Goal: Task Accomplishment & Management: Use online tool/utility

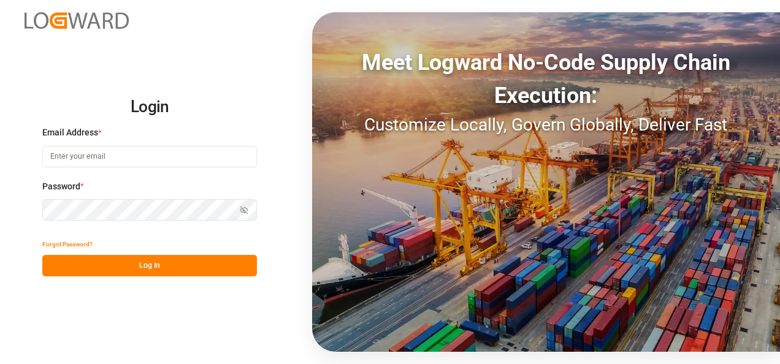
type input "[EMAIL_ADDRESS][DOMAIN_NAME]"
click at [166, 270] on button "Log In" at bounding box center [149, 265] width 215 height 21
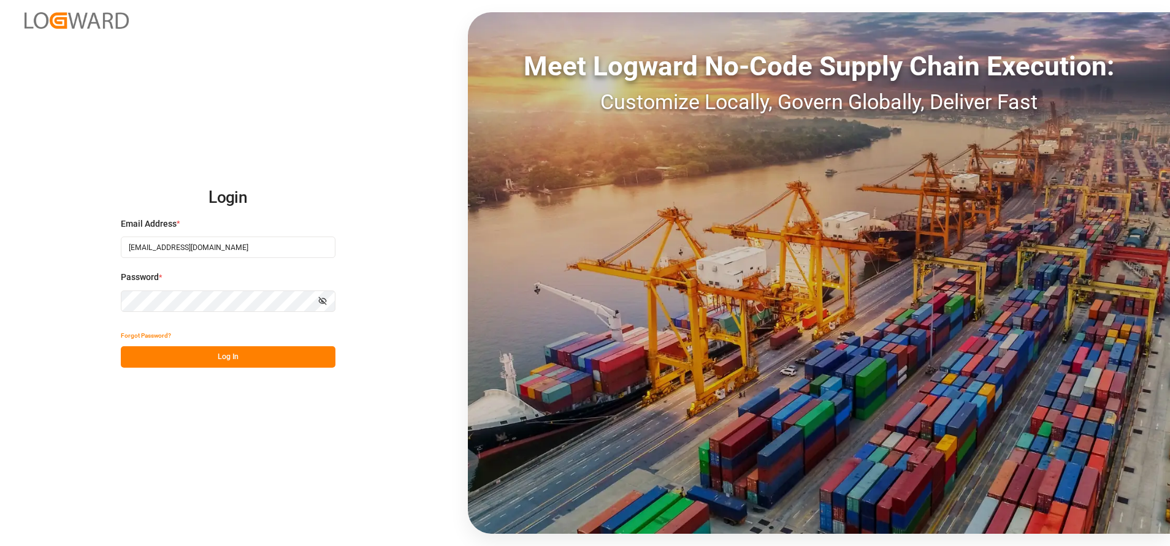
click at [246, 350] on button "Log In" at bounding box center [228, 356] width 215 height 21
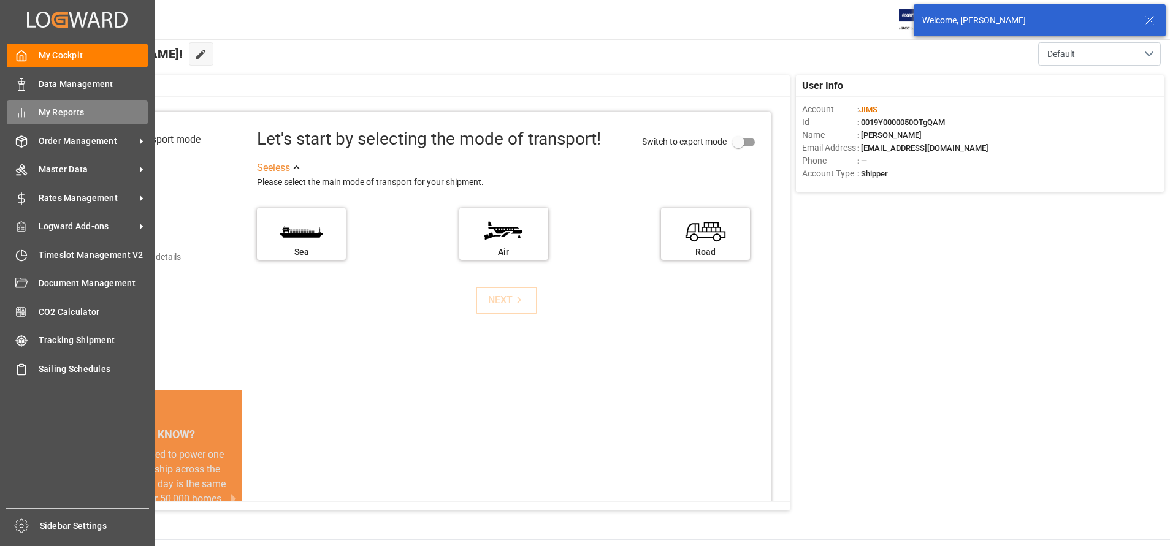
click at [23, 106] on div at bounding box center [17, 112] width 21 height 13
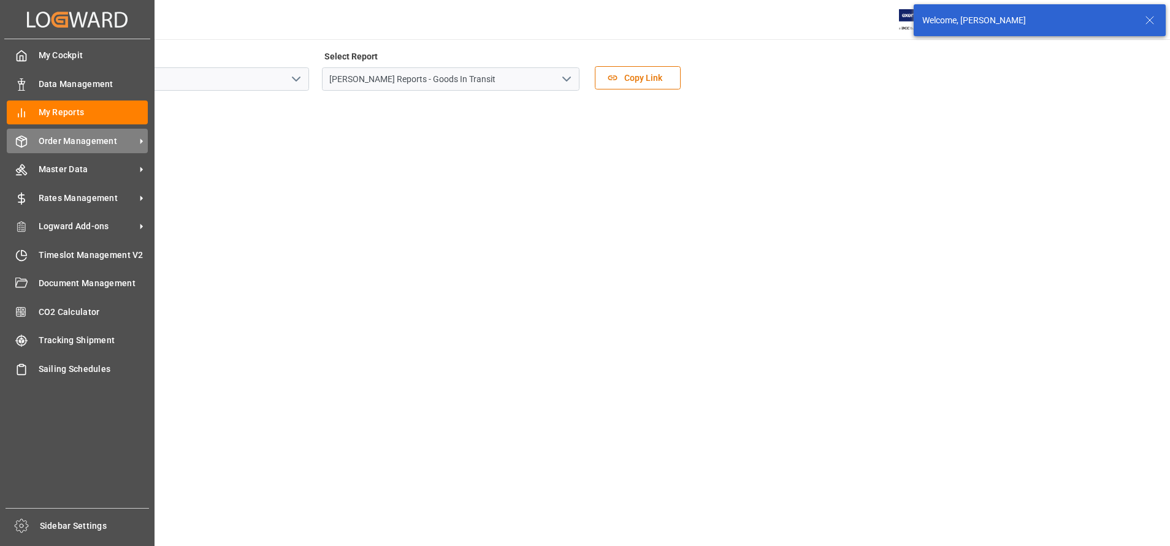
click at [97, 136] on span "Order Management" at bounding box center [87, 141] width 97 height 13
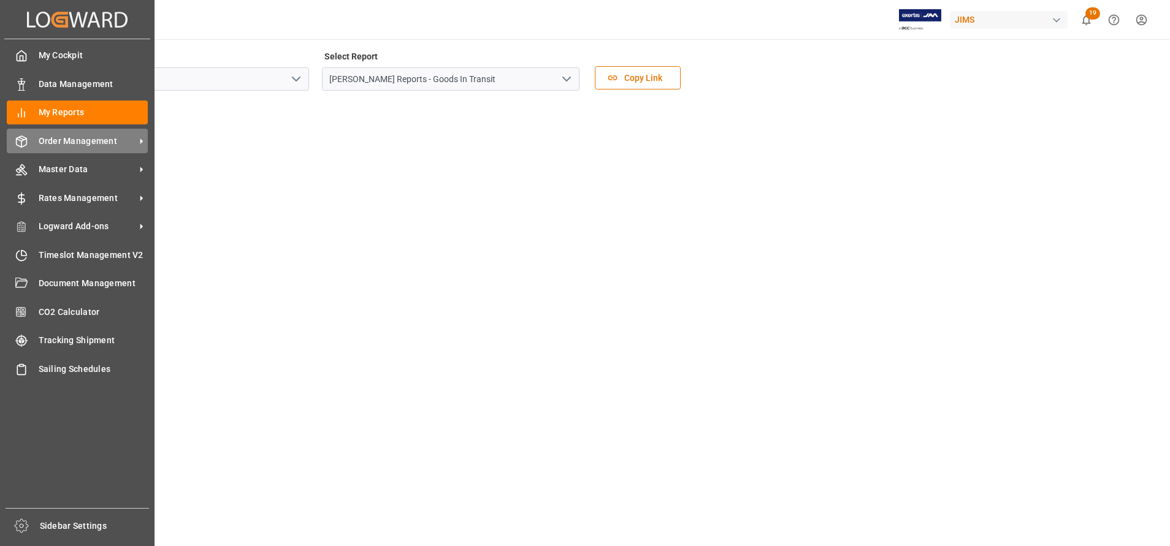
click at [105, 142] on span "Order Management" at bounding box center [87, 141] width 97 height 13
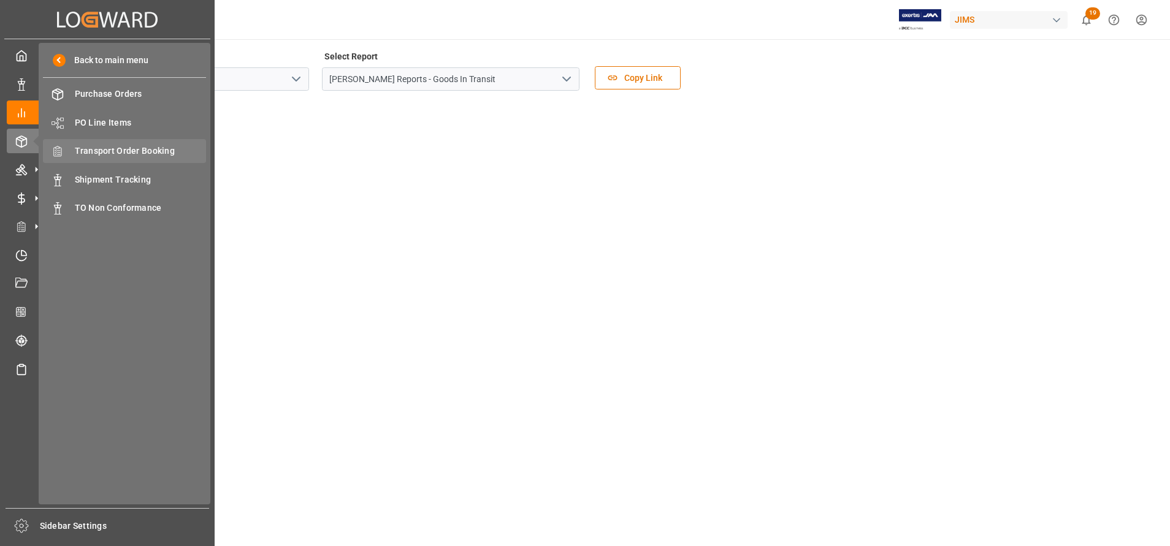
click at [164, 156] on span "Transport Order Booking" at bounding box center [141, 151] width 132 height 13
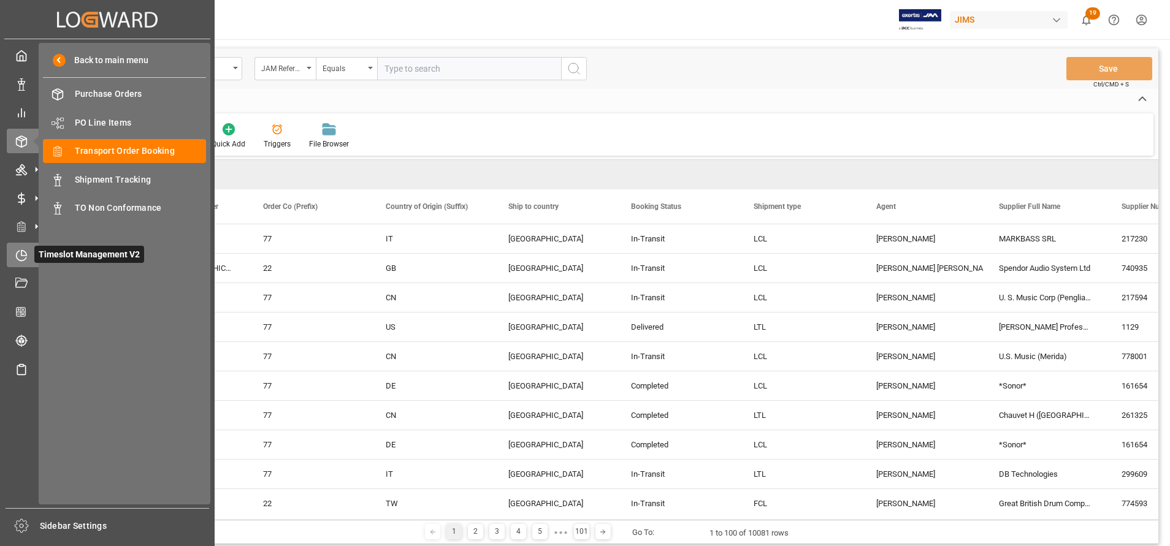
click at [30, 246] on div "Timeslot Management V2 Timeslot Management V2" at bounding box center [107, 255] width 201 height 24
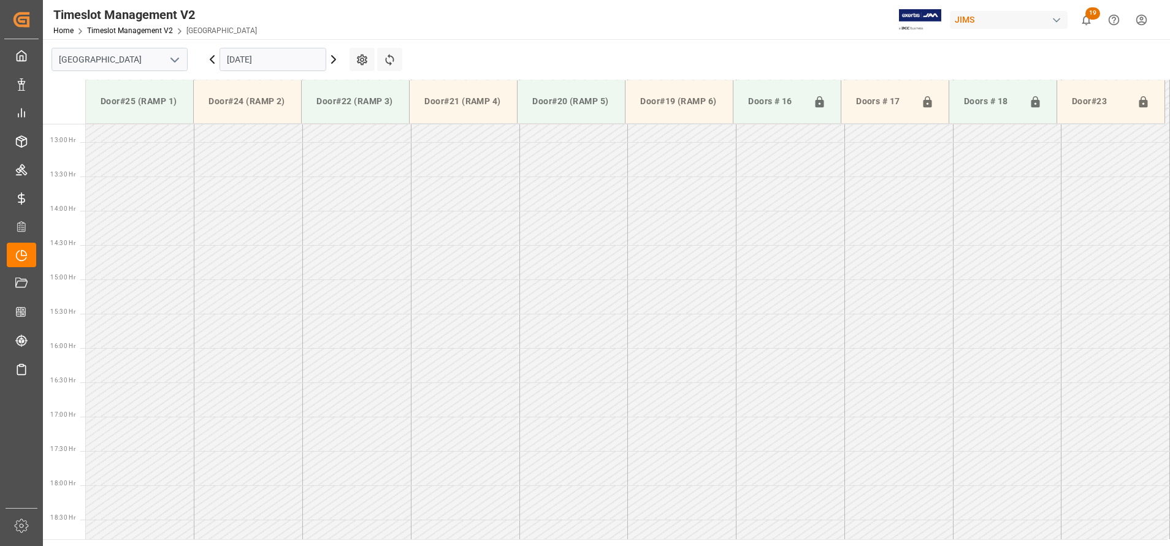
scroll to position [885, 0]
click at [169, 59] on icon "open menu" at bounding box center [174, 60] width 15 height 15
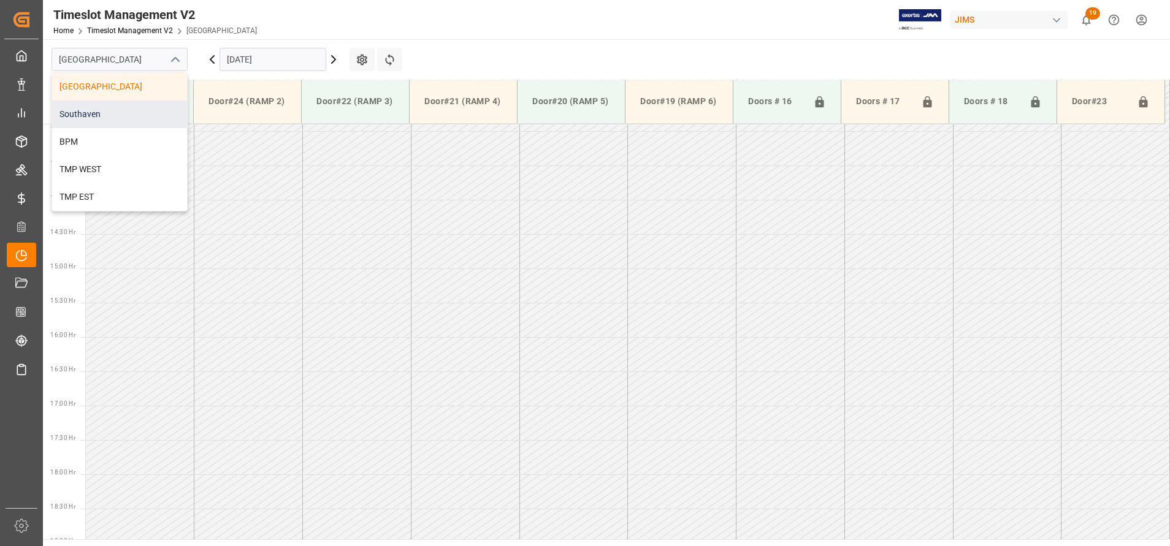
click at [139, 113] on div "Southaven" at bounding box center [119, 115] width 135 height 28
